Goal: Navigation & Orientation: Find specific page/section

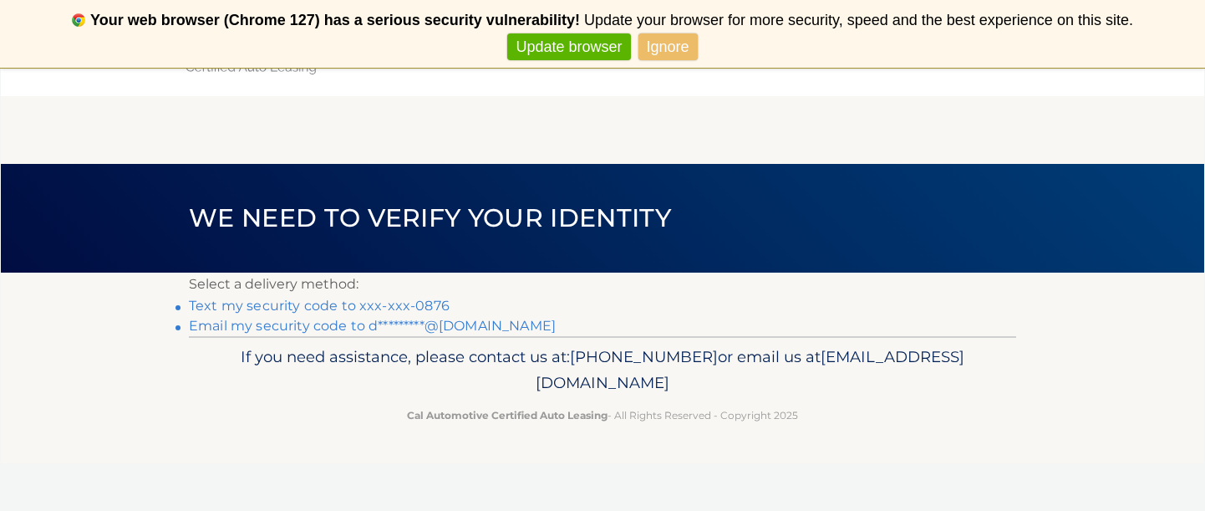
click at [443, 309] on link "Text my security code to xxx-xxx-0876" at bounding box center [319, 305] width 261 height 16
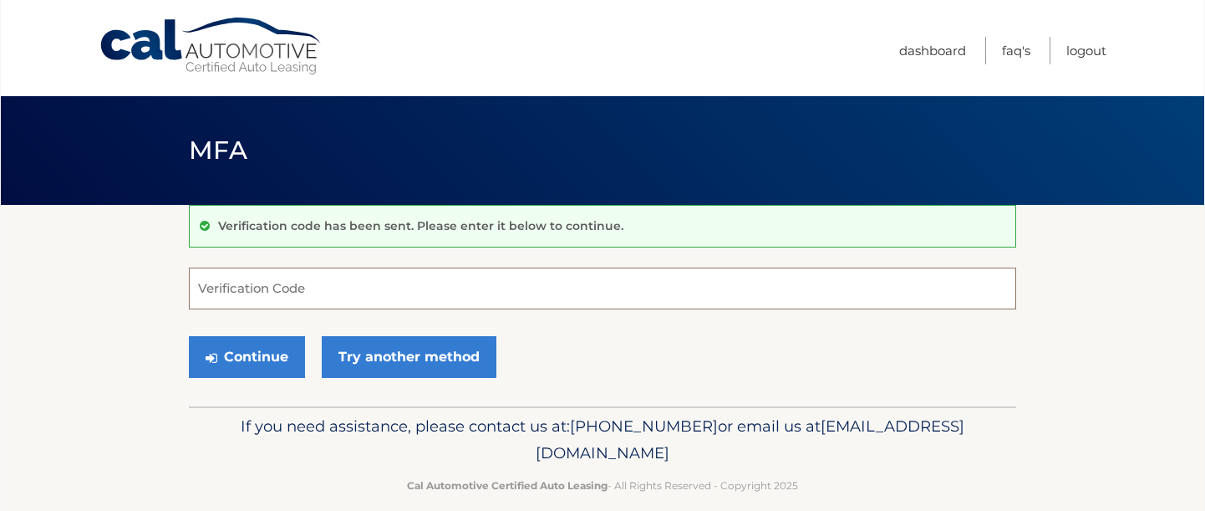
click at [311, 300] on input "Verification Code" at bounding box center [602, 288] width 827 height 42
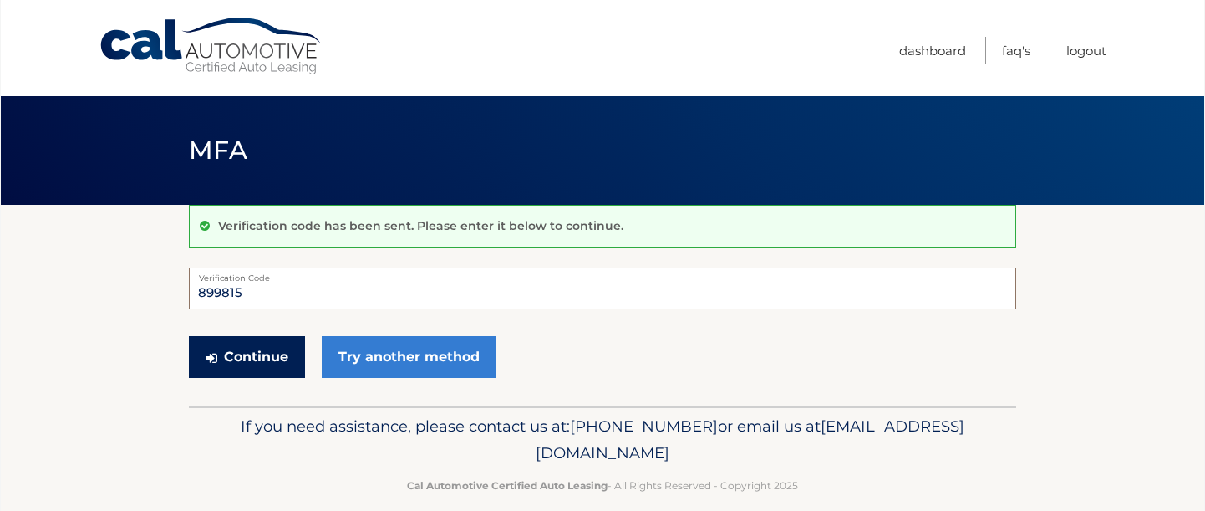
type input "899815"
click at [274, 361] on button "Continue" at bounding box center [247, 357] width 116 height 42
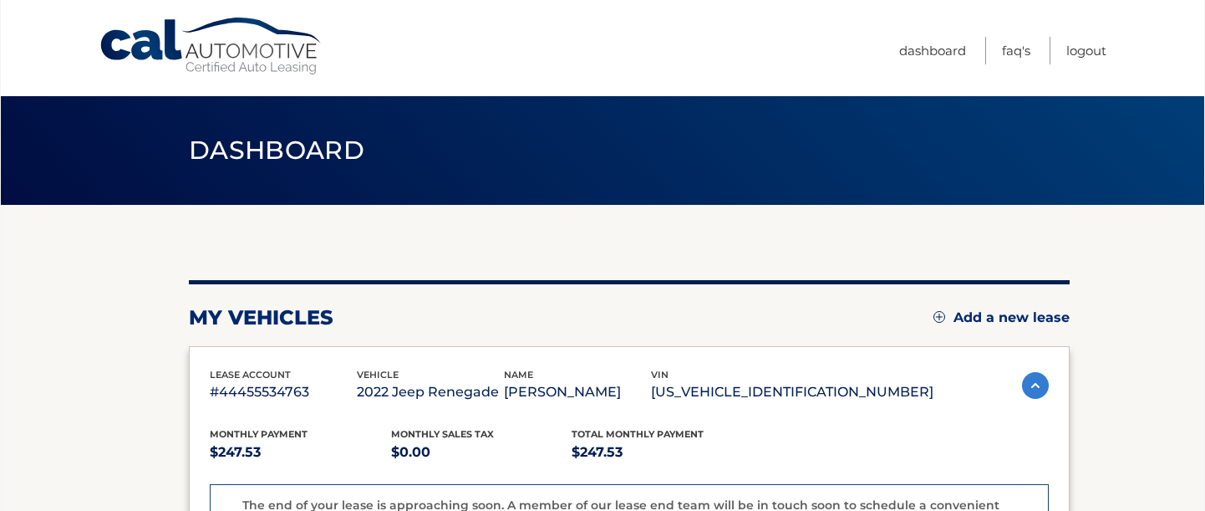
click at [238, 72] on link "Cal Automotive" at bounding box center [212, 46] width 226 height 59
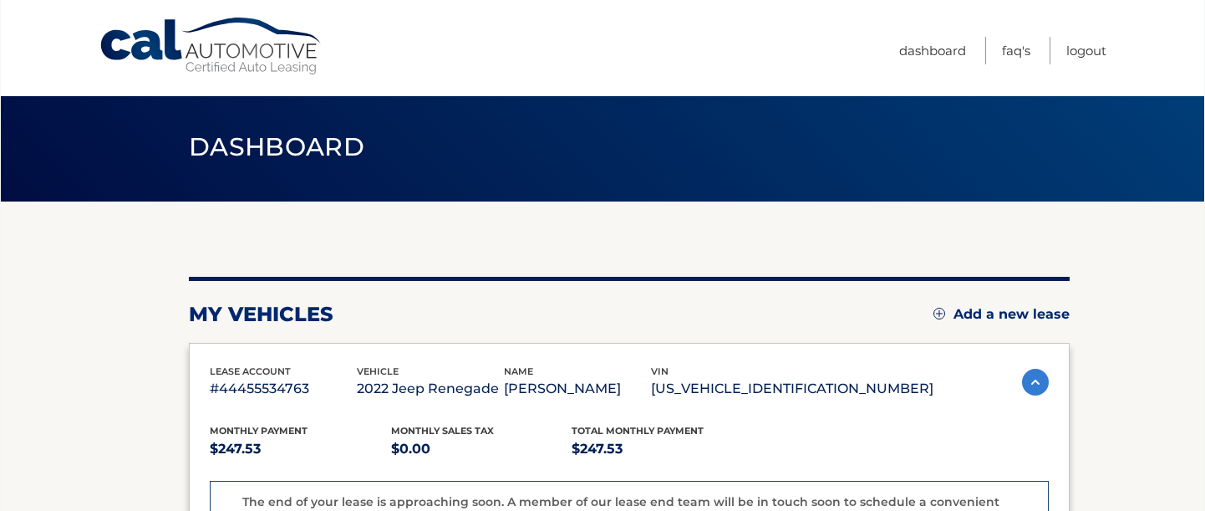
scroll to position [253, 0]
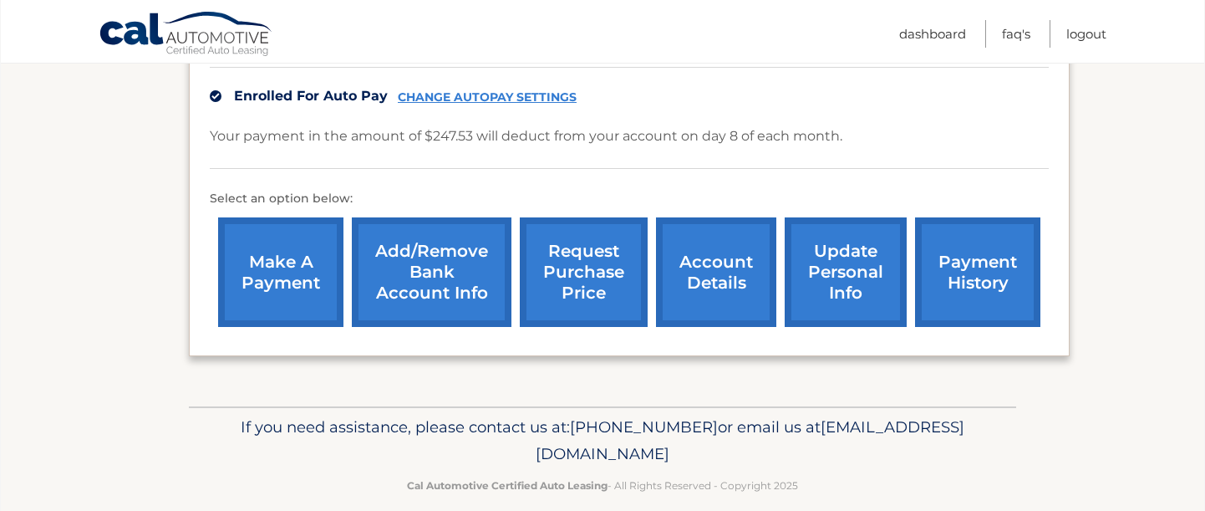
scroll to position [546, 0]
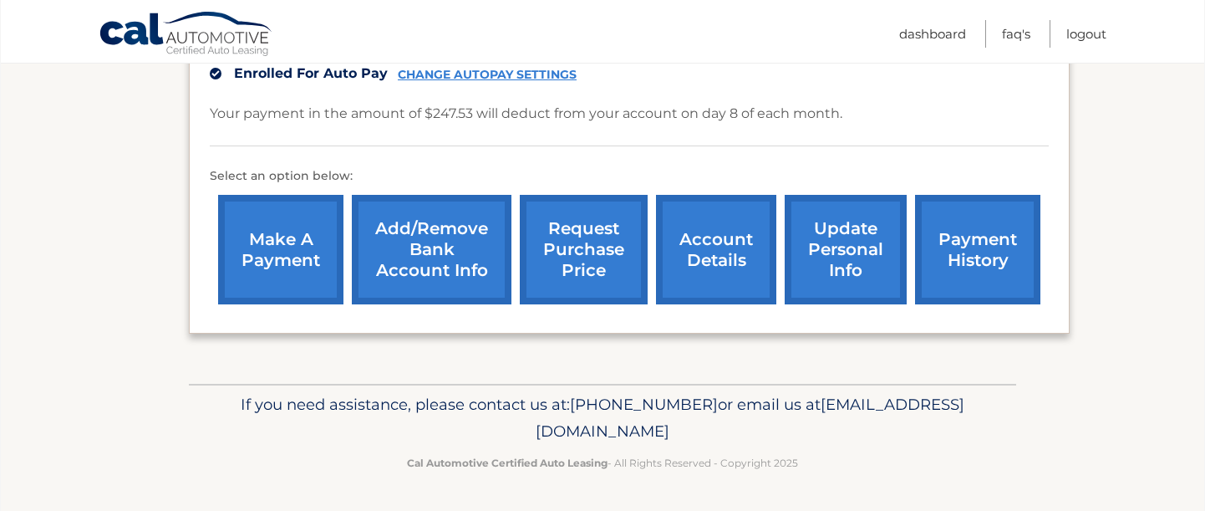
click at [749, 434] on span "[EMAIL_ADDRESS][DOMAIN_NAME]" at bounding box center [750, 417] width 429 height 46
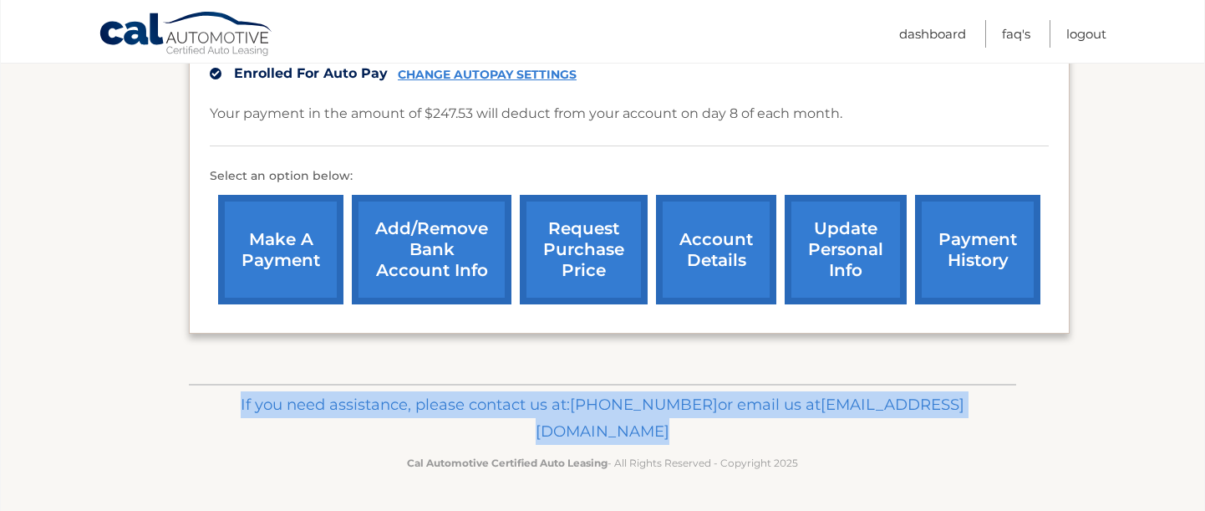
click at [749, 434] on span "[EMAIL_ADDRESS][DOMAIN_NAME]" at bounding box center [750, 417] width 429 height 46
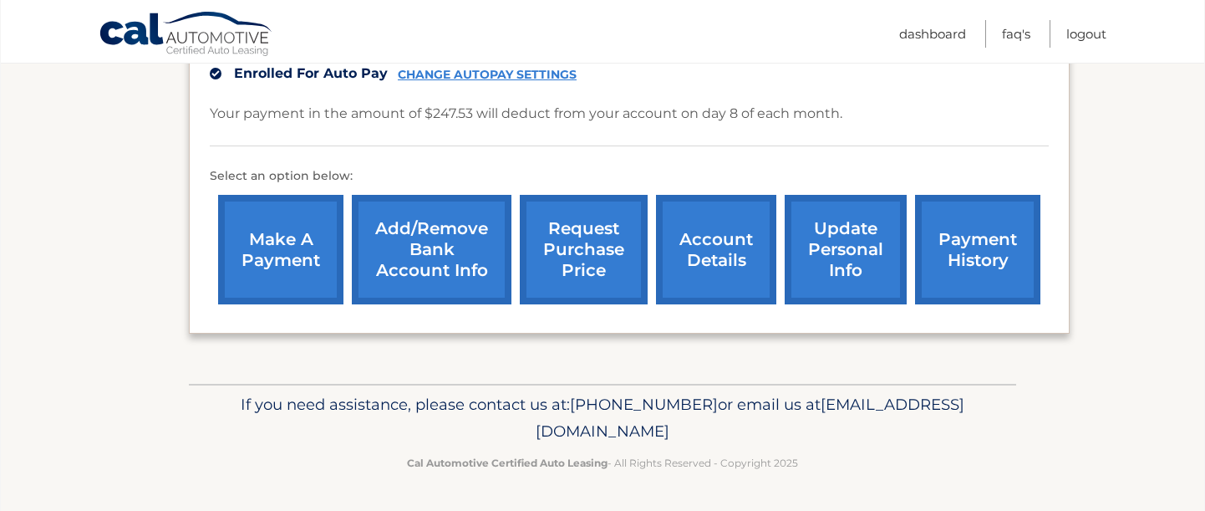
click at [755, 434] on p "If you need assistance, please contact us at: 609-807-3200 or email us at Custo…" at bounding box center [602, 417] width 805 height 53
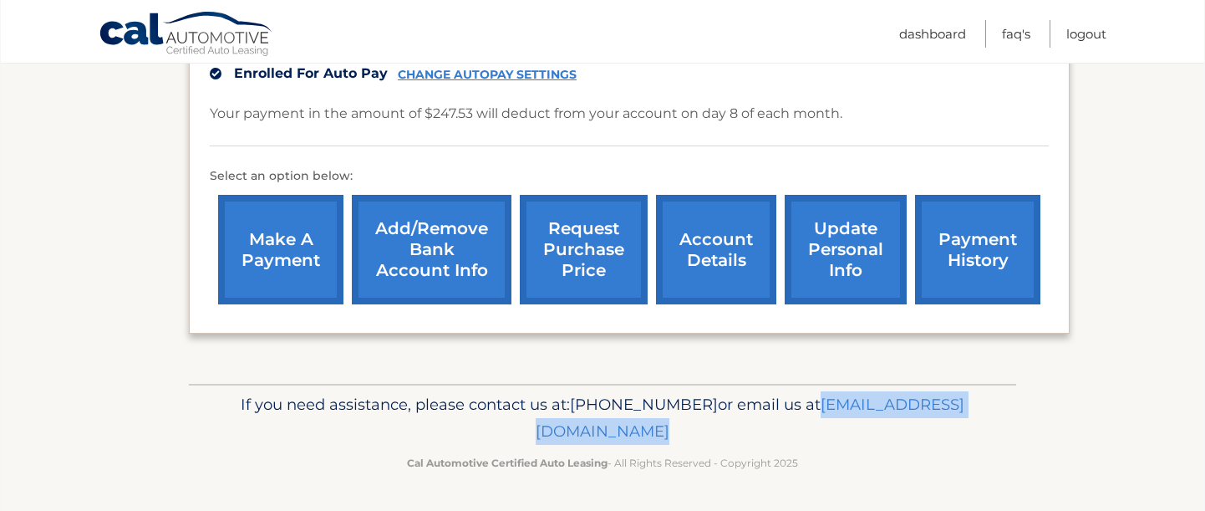
drag, startPoint x: 755, startPoint y: 434, endPoint x: 498, endPoint y: 435, distance: 257.3
click at [498, 435] on p "If you need assistance, please contact us at: 609-807-3200 or email us at Custo…" at bounding box center [602, 417] width 805 height 53
copy div "[EMAIL_ADDRESS][DOMAIN_NAME]"
